Goal: Transaction & Acquisition: Purchase product/service

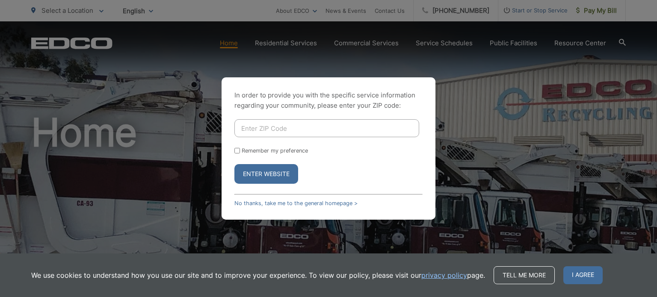
click at [289, 127] on input "Enter ZIP Code" at bounding box center [326, 128] width 185 height 18
type input "92025"
click at [234, 164] on button "Enter Website" at bounding box center [266, 174] width 64 height 20
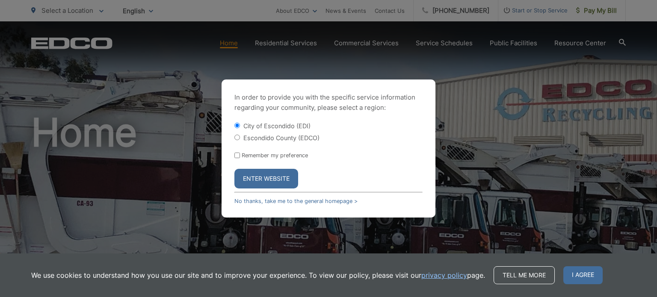
click at [237, 138] on input "Escondido County (EDCO)" at bounding box center [237, 138] width 6 height 6
radio input "true"
click at [236, 154] on input "Remember my preference" at bounding box center [237, 156] width 6 height 6
checkbox input "true"
click at [255, 182] on button "Enter Website" at bounding box center [266, 179] width 64 height 20
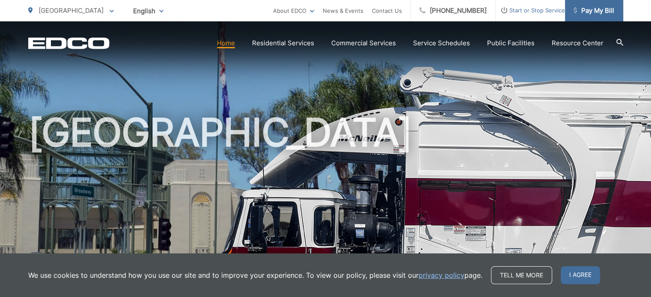
click at [597, 6] on span "Pay My Bill" at bounding box center [593, 11] width 41 height 10
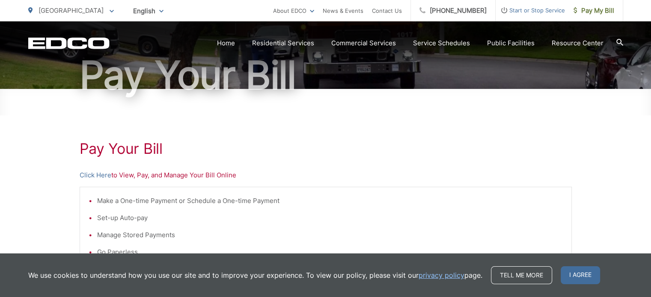
scroll to position [86, 0]
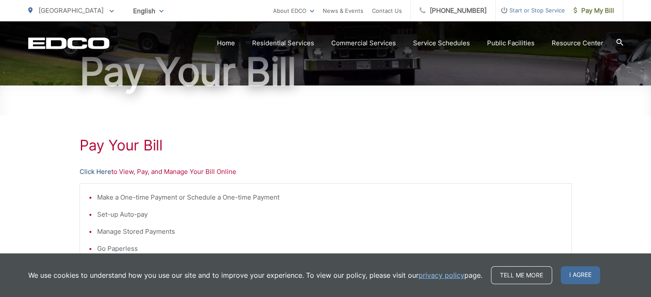
click at [90, 173] on link "Click Here" at bounding box center [96, 172] width 32 height 10
